Goal: Task Accomplishment & Management: Manage account settings

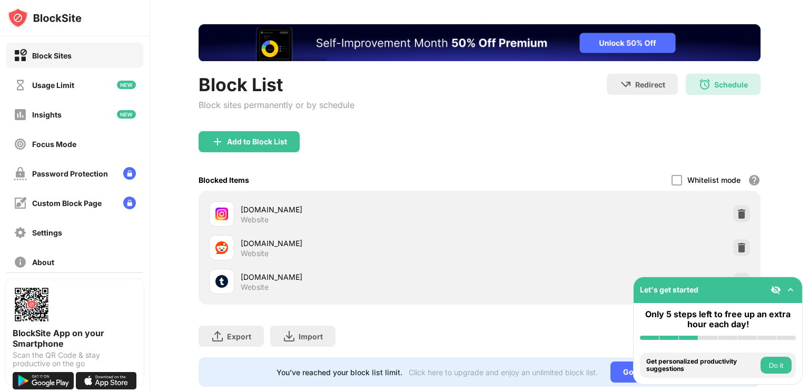
scroll to position [43, 0]
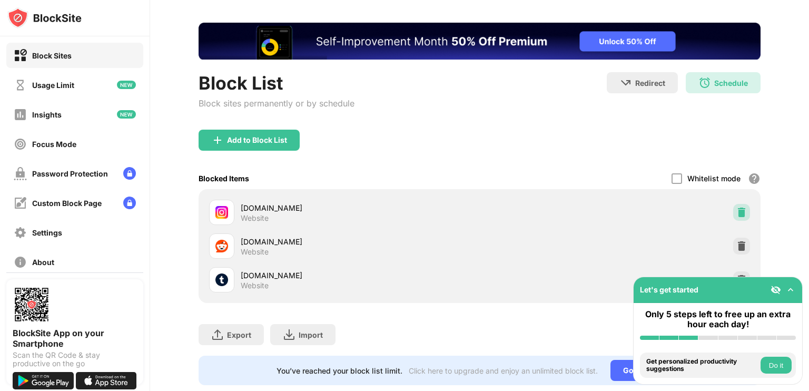
click at [734, 204] on div at bounding box center [742, 212] width 17 height 17
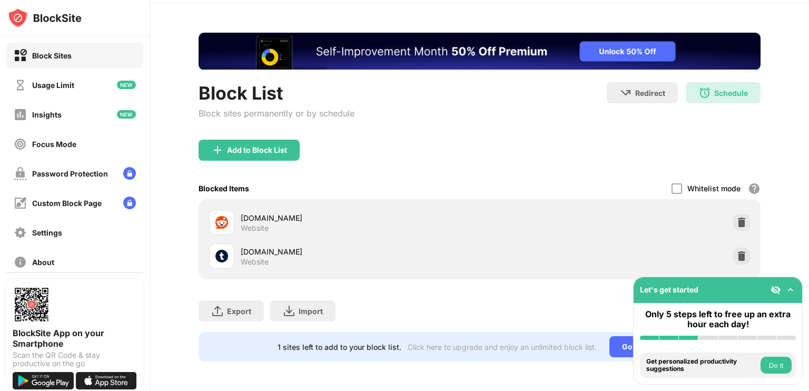
scroll to position [40, 0]
click at [737, 217] on img at bounding box center [742, 222] width 11 height 11
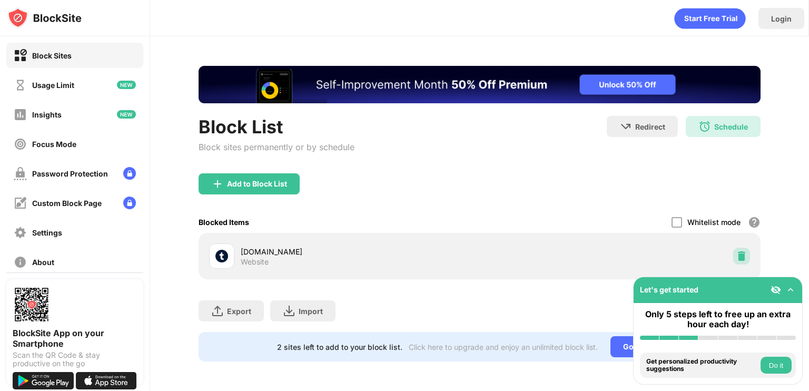
click at [740, 259] on img at bounding box center [742, 256] width 11 height 11
